Goal: Task Accomplishment & Management: Manage account settings

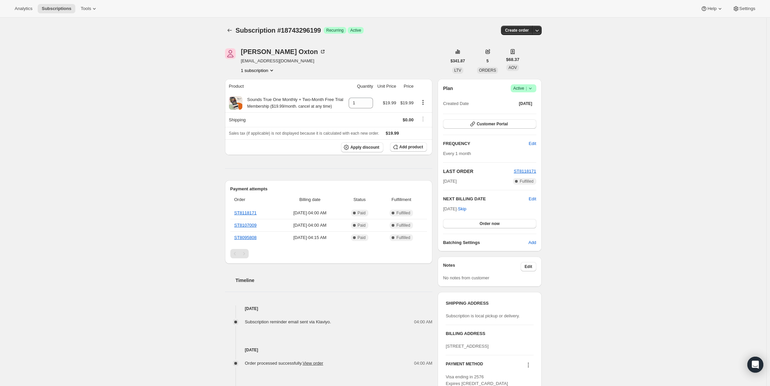
drag, startPoint x: 445, startPoint y: 209, endPoint x: 467, endPoint y: 210, distance: 22.0
click at [467, 210] on span "Sep 20, 2025 · Skip" at bounding box center [454, 208] width 23 height 5
copy span "Sep 20, 202"
click at [519, 90] on span "Active |" at bounding box center [524, 88] width 20 height 7
click at [515, 102] on span "Pause subscription" at bounding box center [525, 101] width 37 height 5
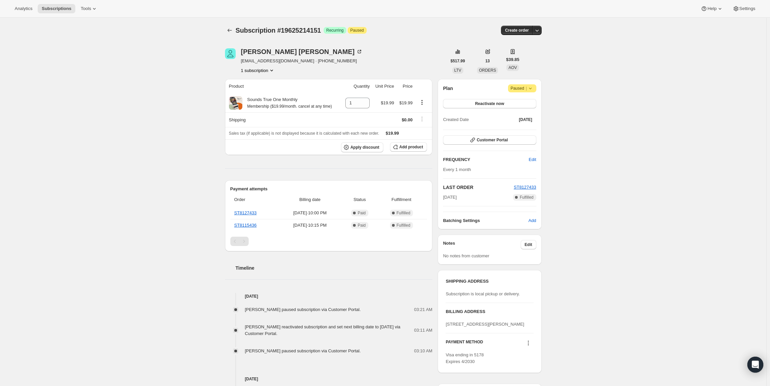
click at [523, 89] on span "Paused |" at bounding box center [522, 88] width 23 height 7
click at [526, 100] on span "Cancel subscription" at bounding box center [525, 101] width 38 height 5
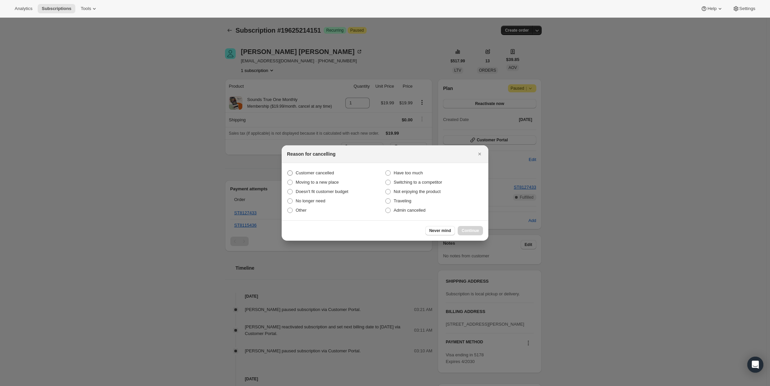
click at [332, 170] on span "Customer cancelled" at bounding box center [315, 172] width 38 height 5
click at [288, 170] on input "Customer cancelled" at bounding box center [287, 170] width 0 height 0
radio input "true"
click at [482, 230] on button "Continue" at bounding box center [470, 230] width 25 height 9
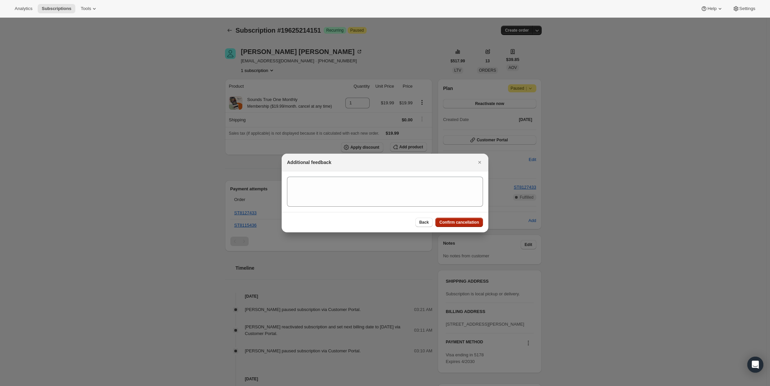
click at [477, 222] on span "Confirm cancellation" at bounding box center [460, 222] width 40 height 5
